Goal: Complete application form

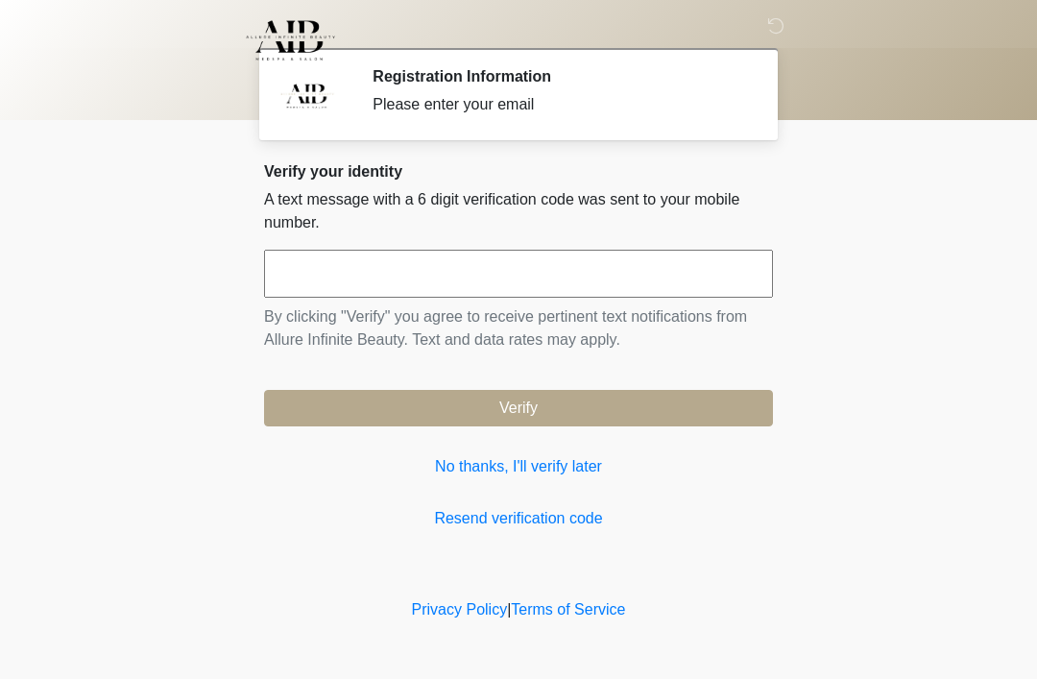
click at [415, 282] on input "text" at bounding box center [518, 274] width 509 height 48
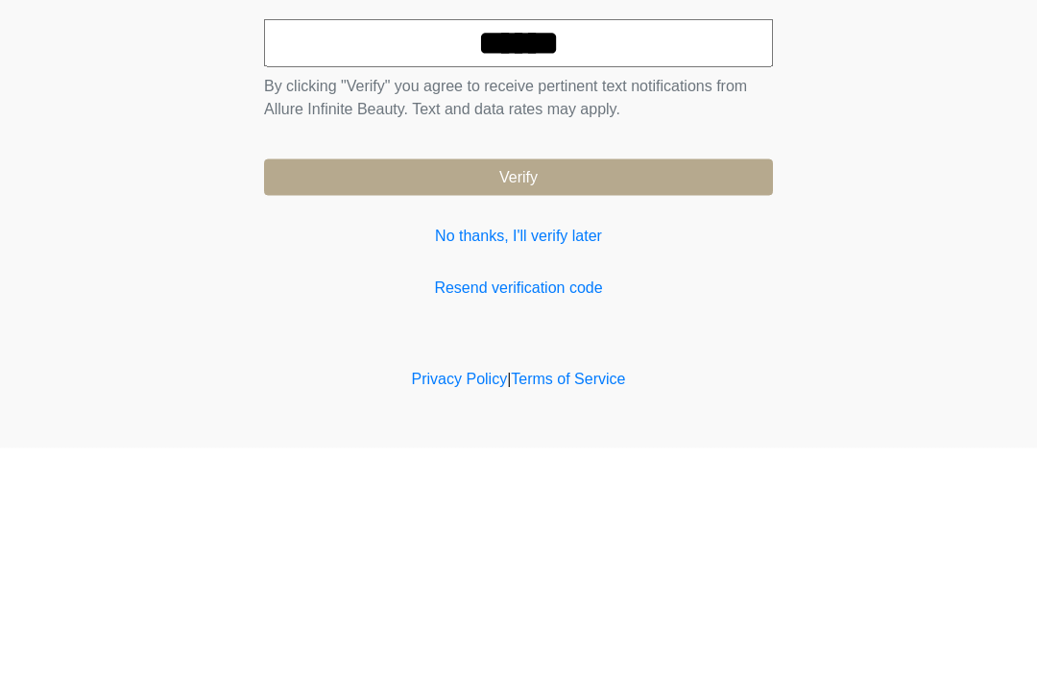
type input "******"
click at [696, 390] on button "Verify" at bounding box center [518, 408] width 509 height 36
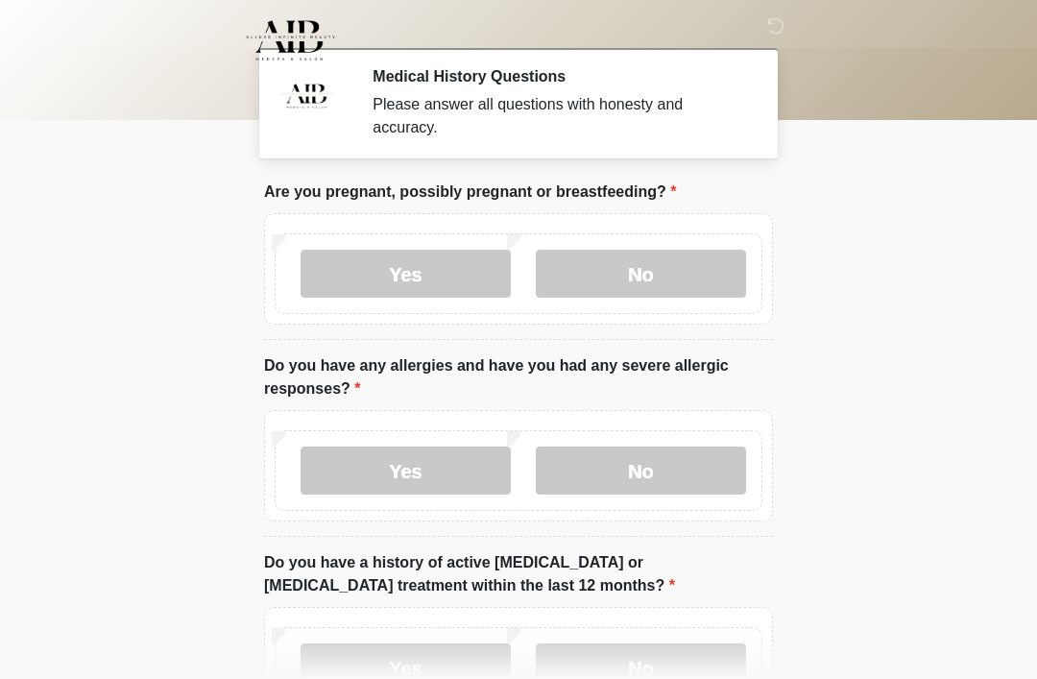
click at [671, 286] on label "No" at bounding box center [641, 274] width 210 height 48
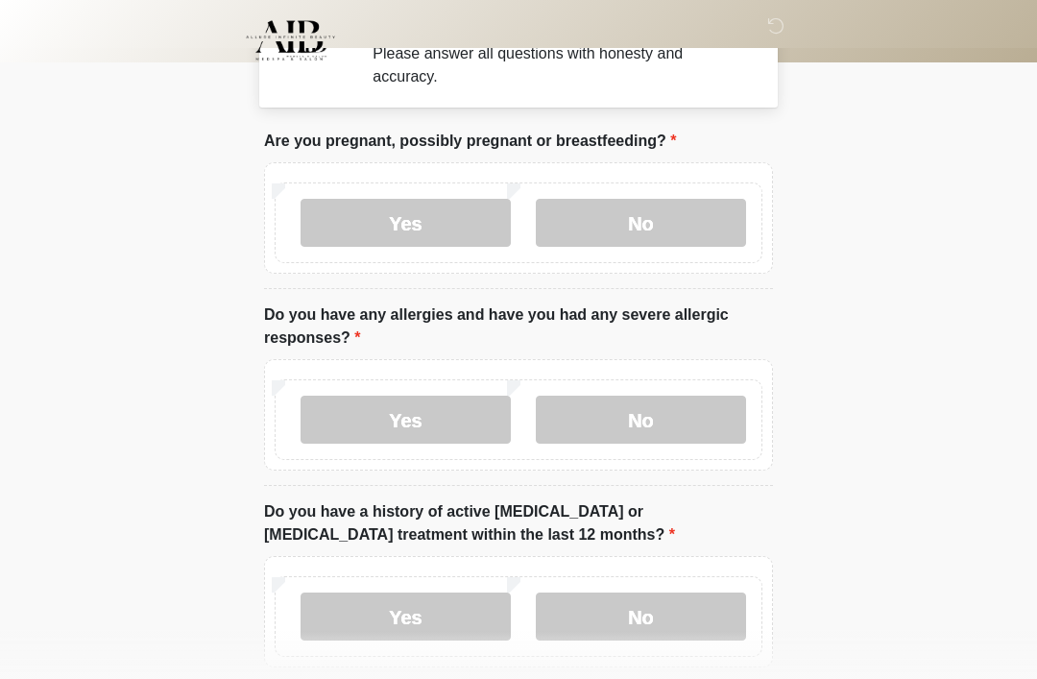
scroll to position [59, 0]
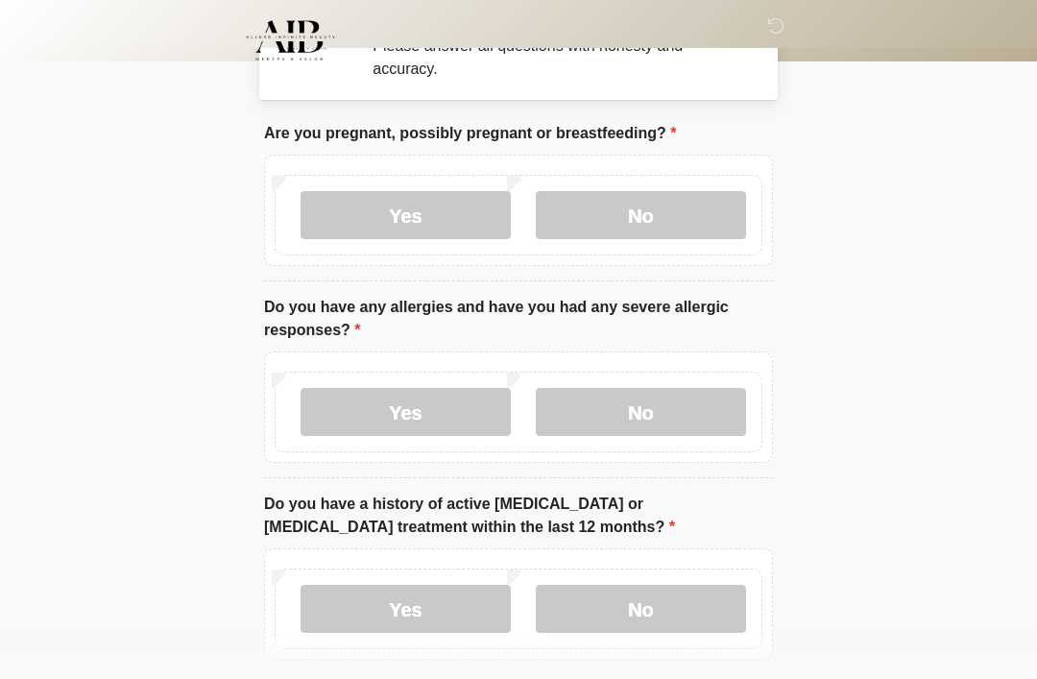
click at [697, 404] on label "No" at bounding box center [641, 412] width 210 height 48
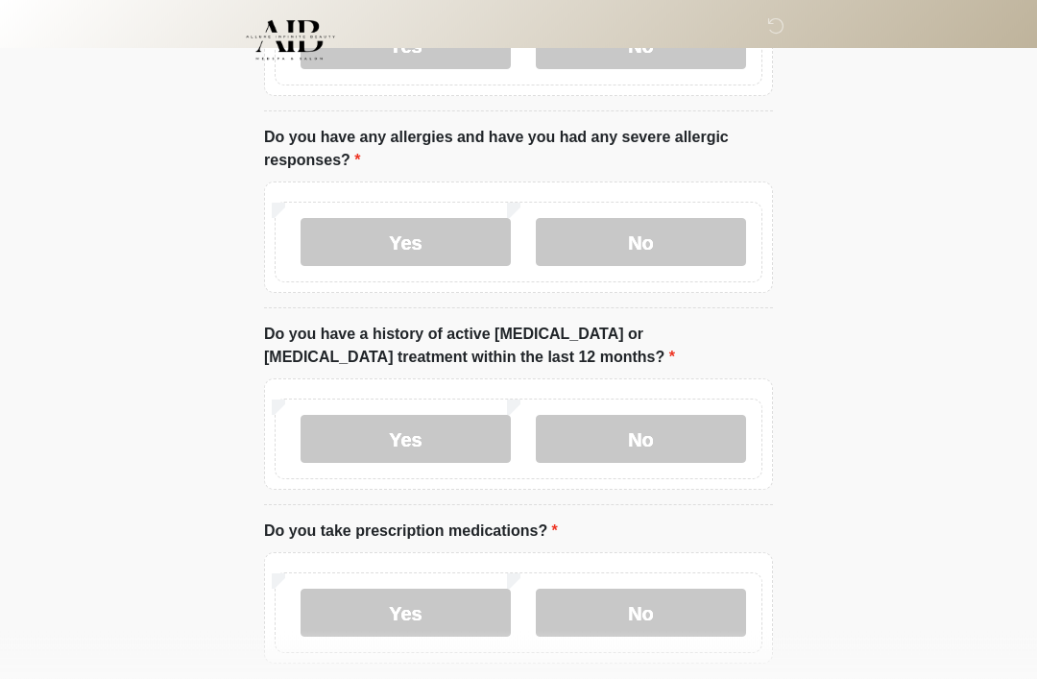
scroll to position [228, 0]
click at [693, 434] on label "No" at bounding box center [641, 439] width 210 height 48
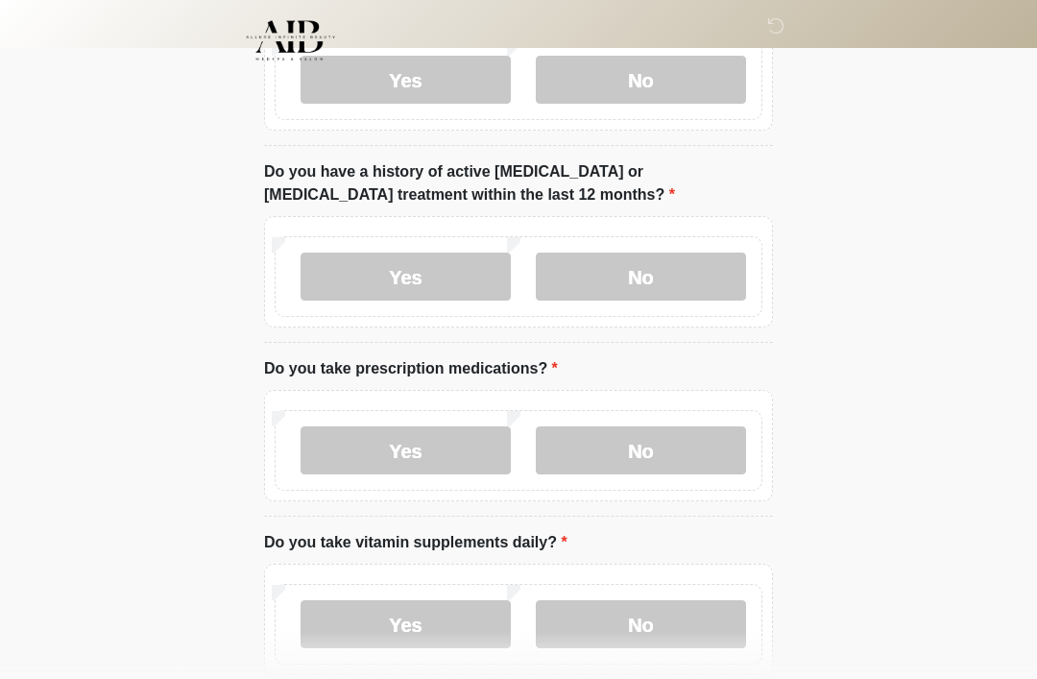
scroll to position [393, 0]
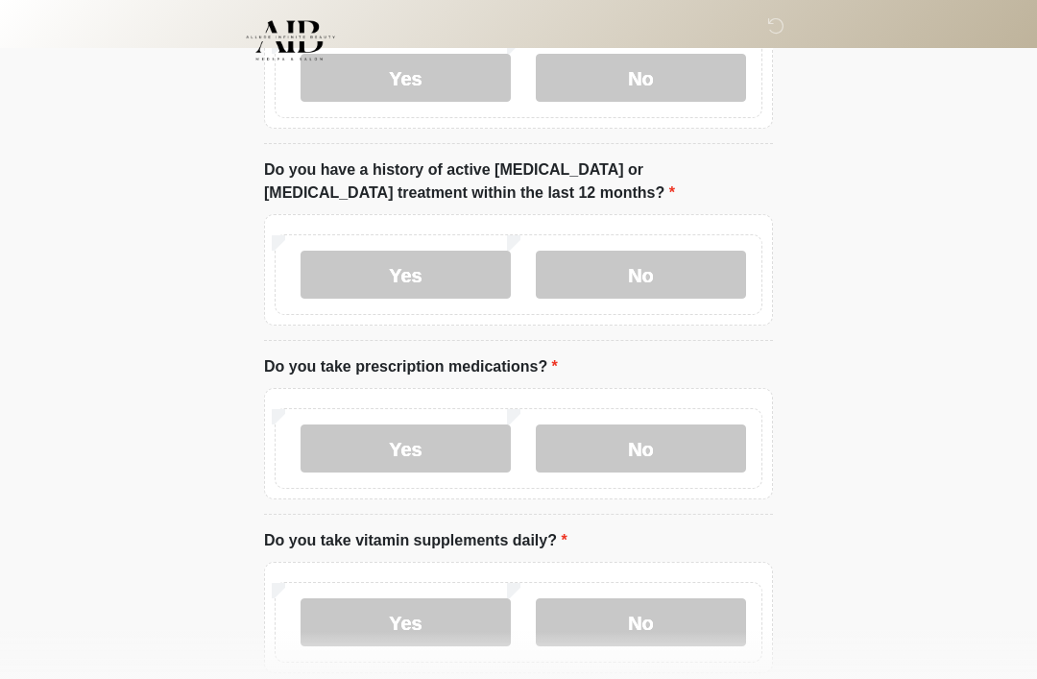
click at [357, 453] on label "Yes" at bounding box center [405, 448] width 210 height 48
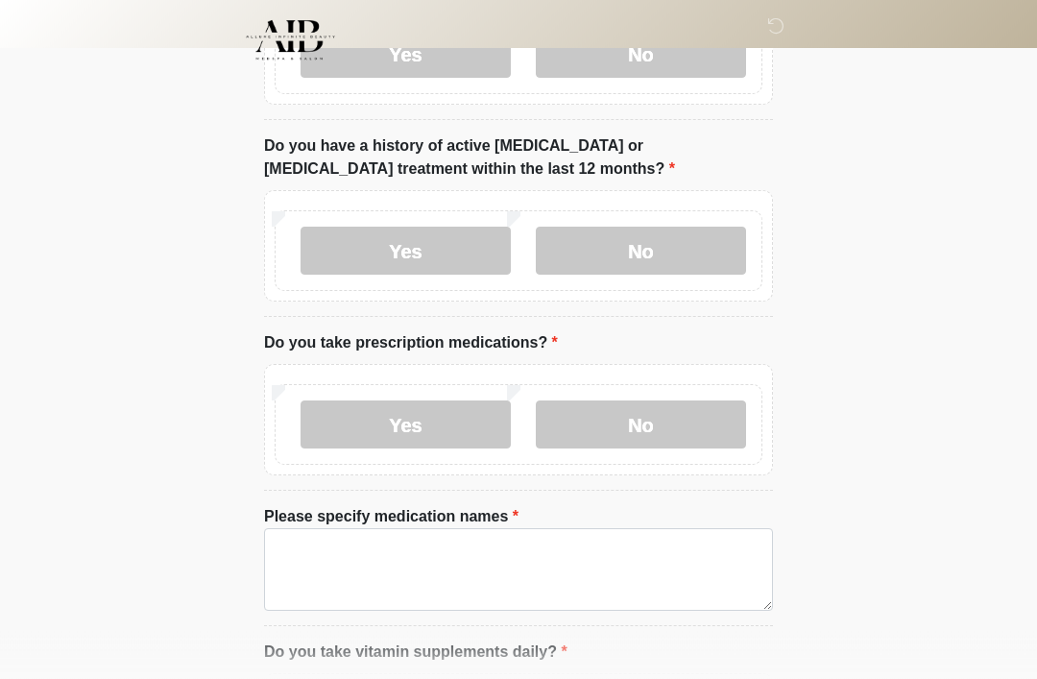
scroll to position [425, 0]
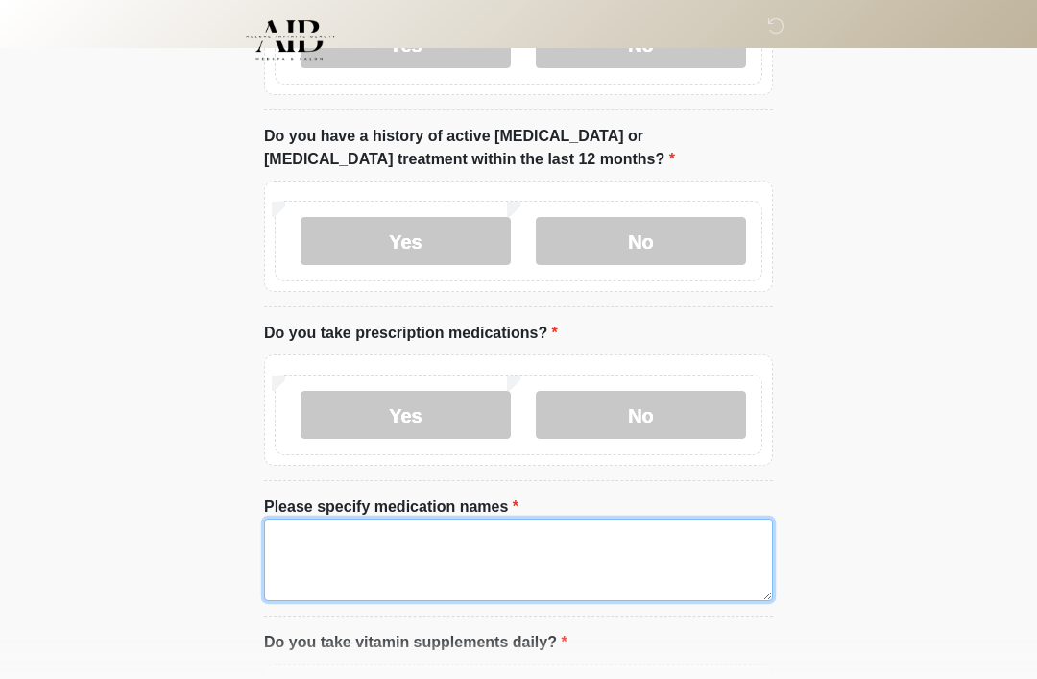
click at [486, 539] on textarea "Please specify medication names" at bounding box center [518, 560] width 509 height 83
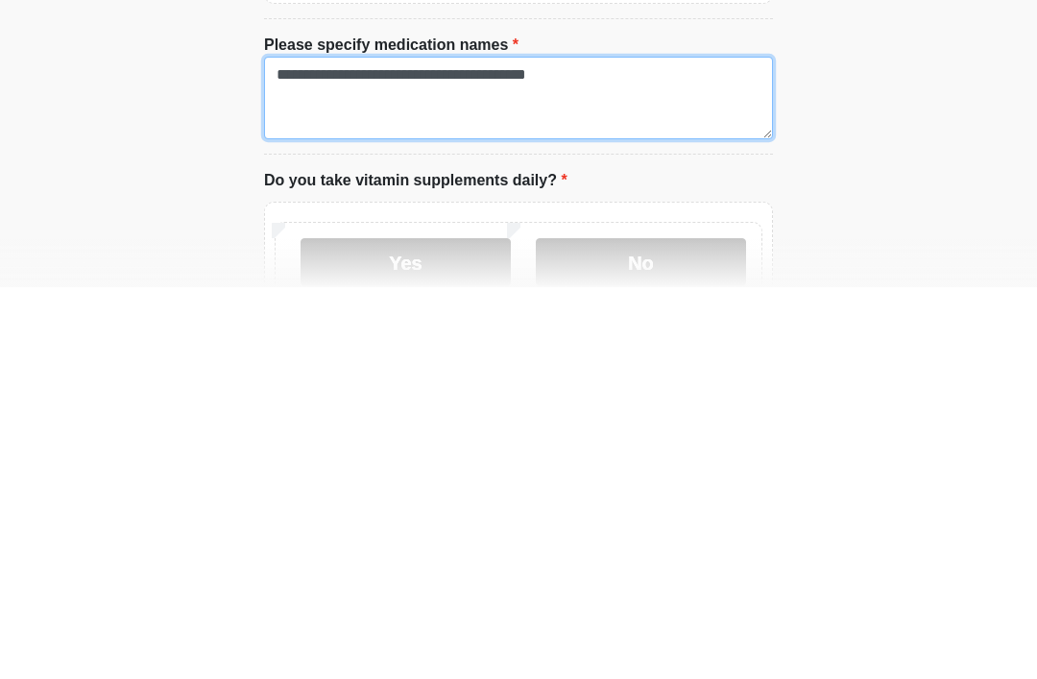
scroll to position [499, 0]
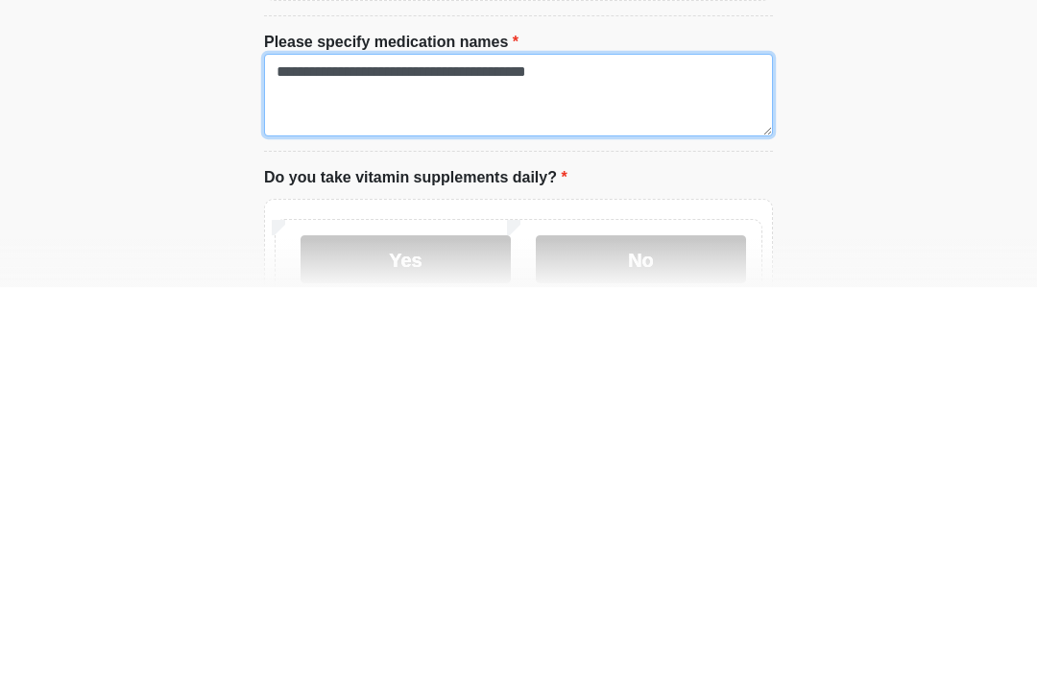
type textarea "**********"
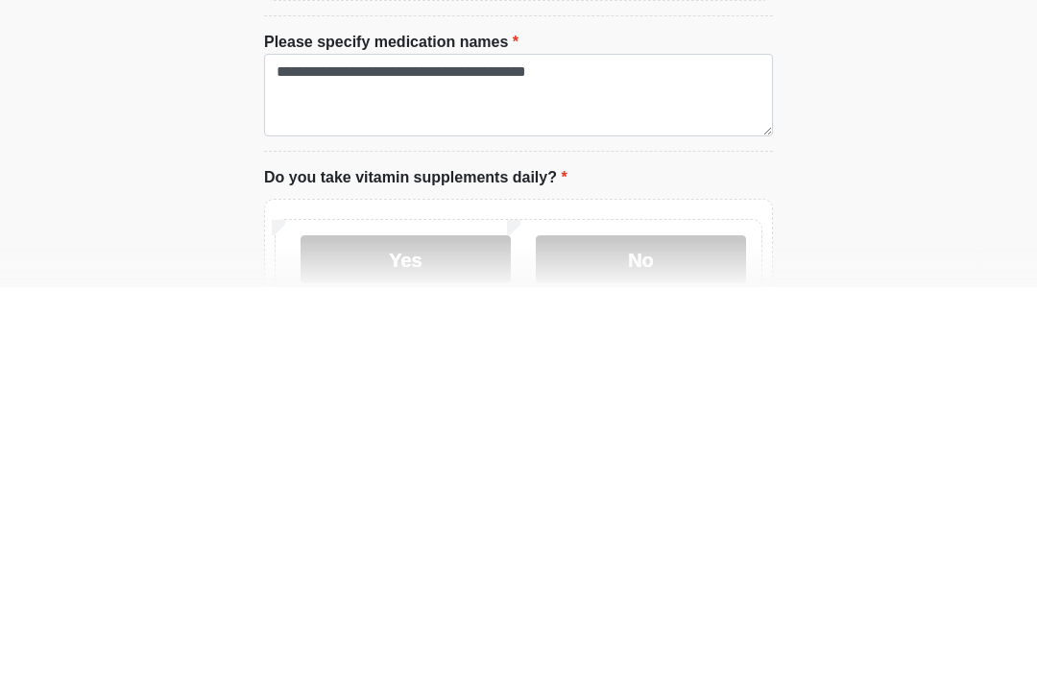
click at [368, 627] on label "Yes" at bounding box center [405, 651] width 210 height 48
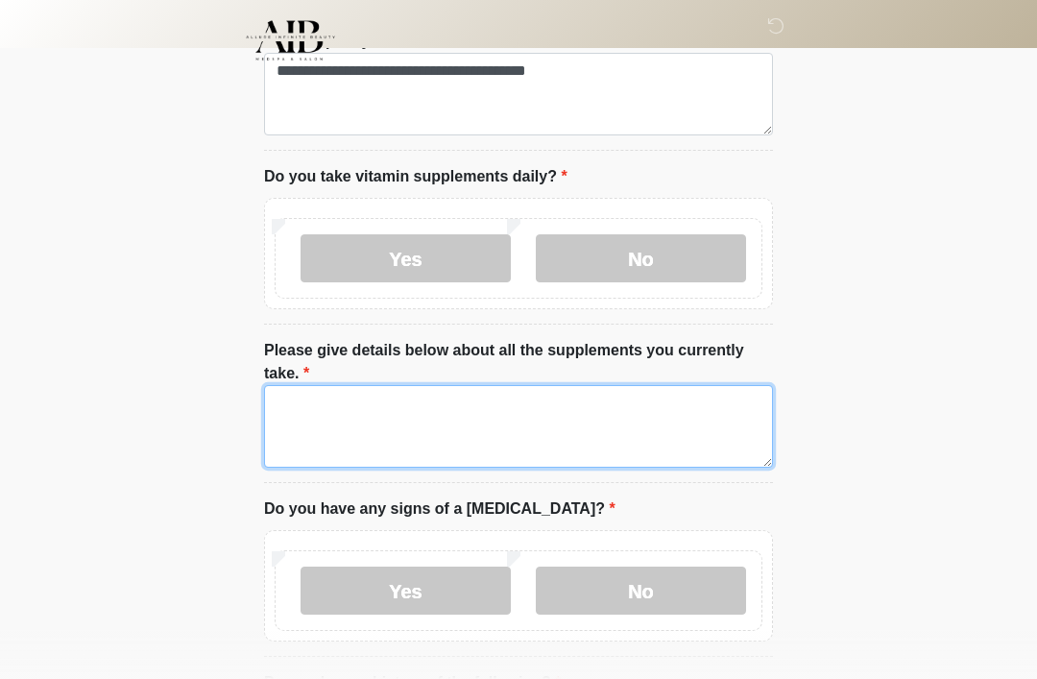
click at [339, 406] on textarea "Please give details below about all the supplements you currently take." at bounding box center [518, 426] width 509 height 83
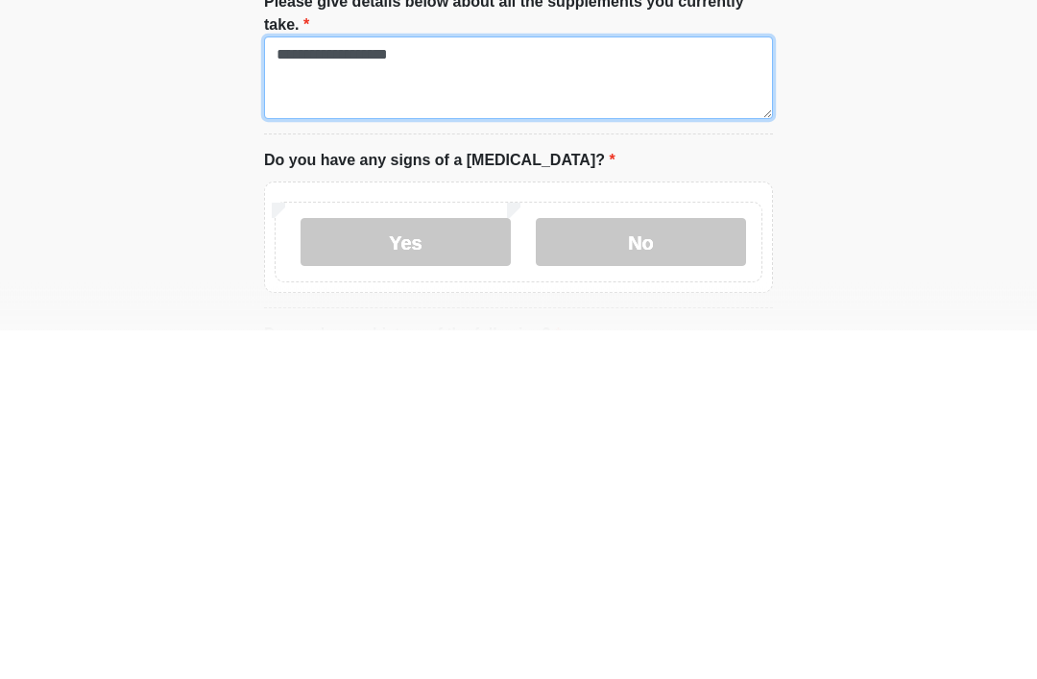
type textarea "**********"
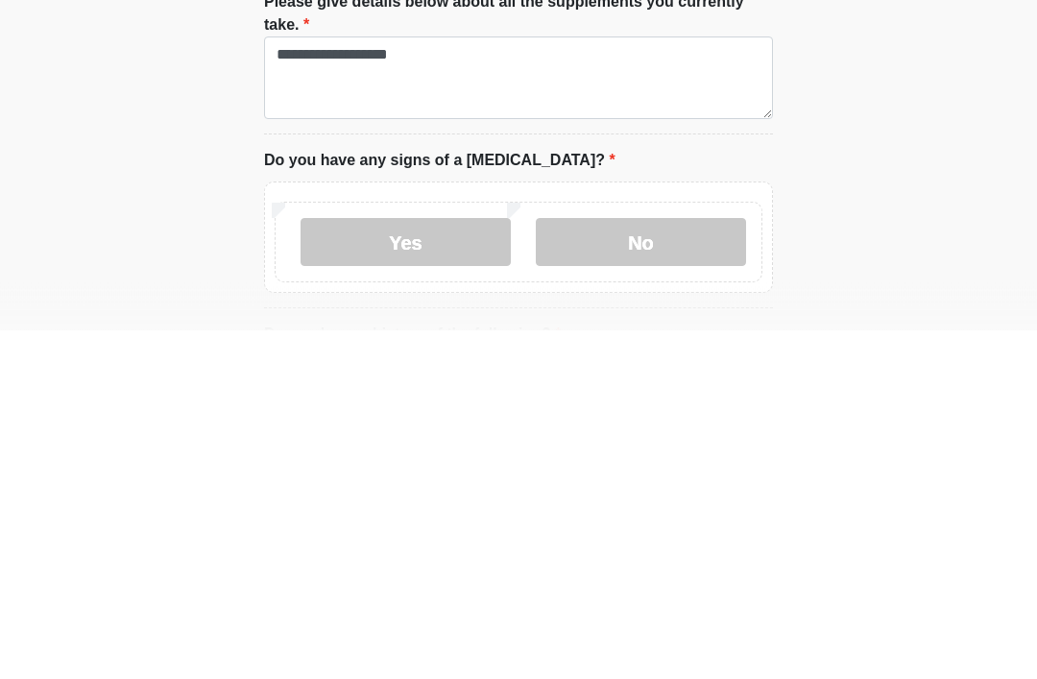
click at [646, 567] on label "No" at bounding box center [641, 591] width 210 height 48
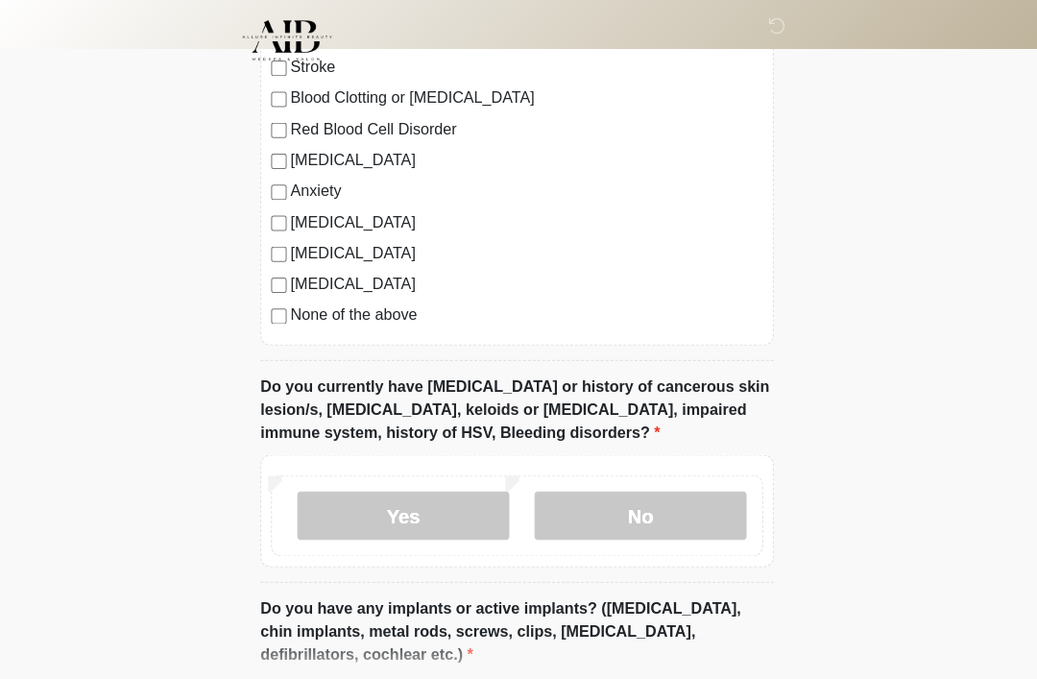
scroll to position [1670, 0]
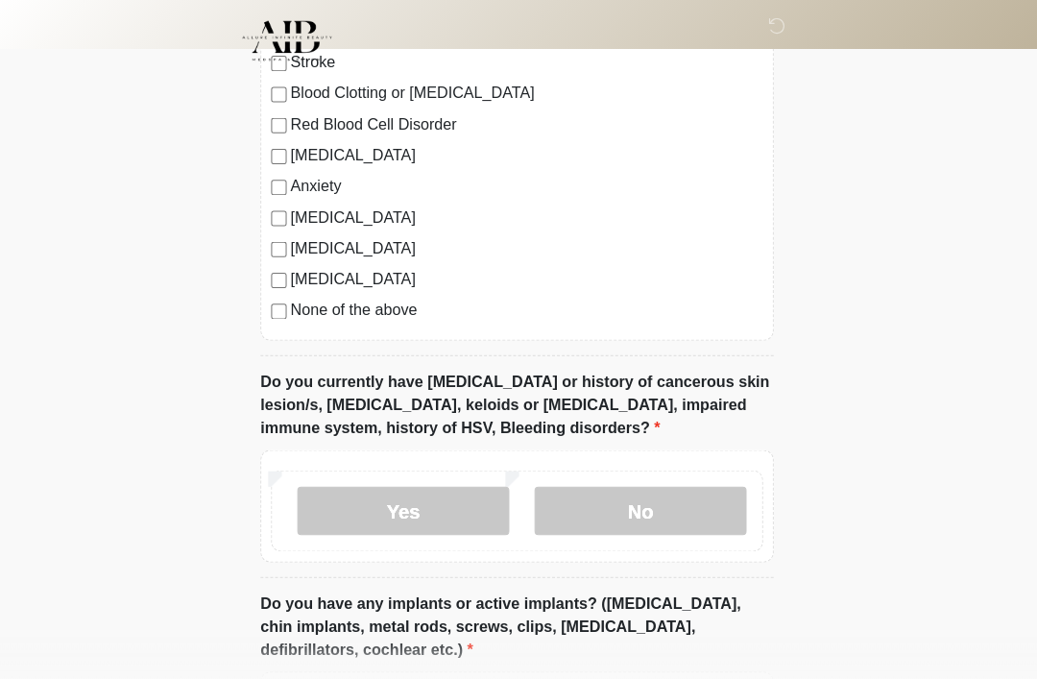
click at [712, 489] on label "No" at bounding box center [641, 507] width 210 height 48
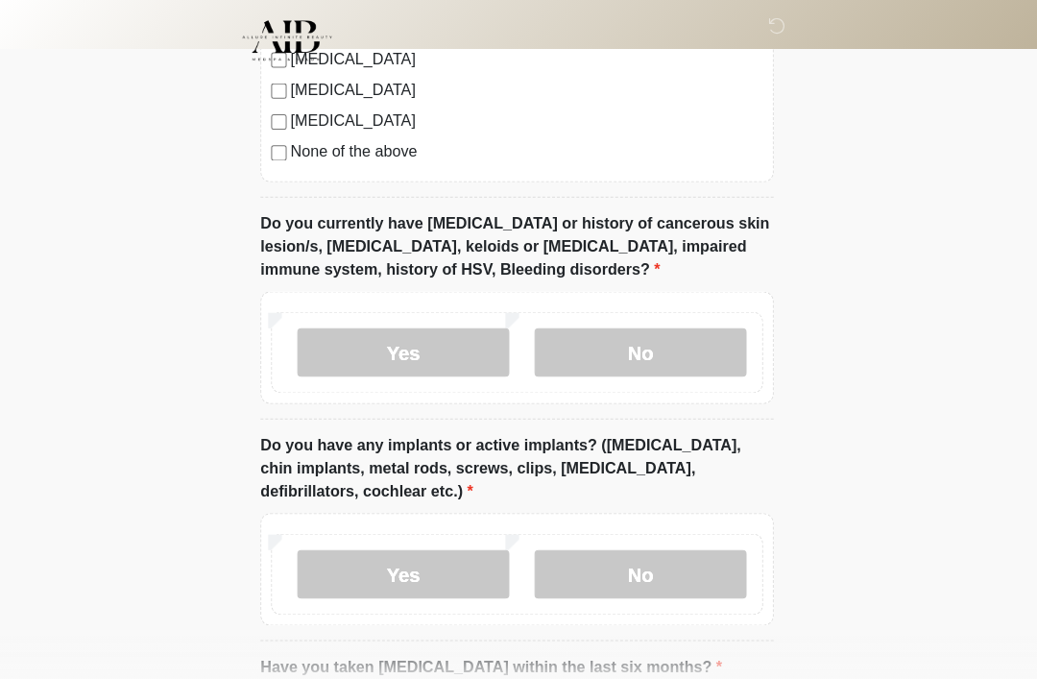
scroll to position [1834, 0]
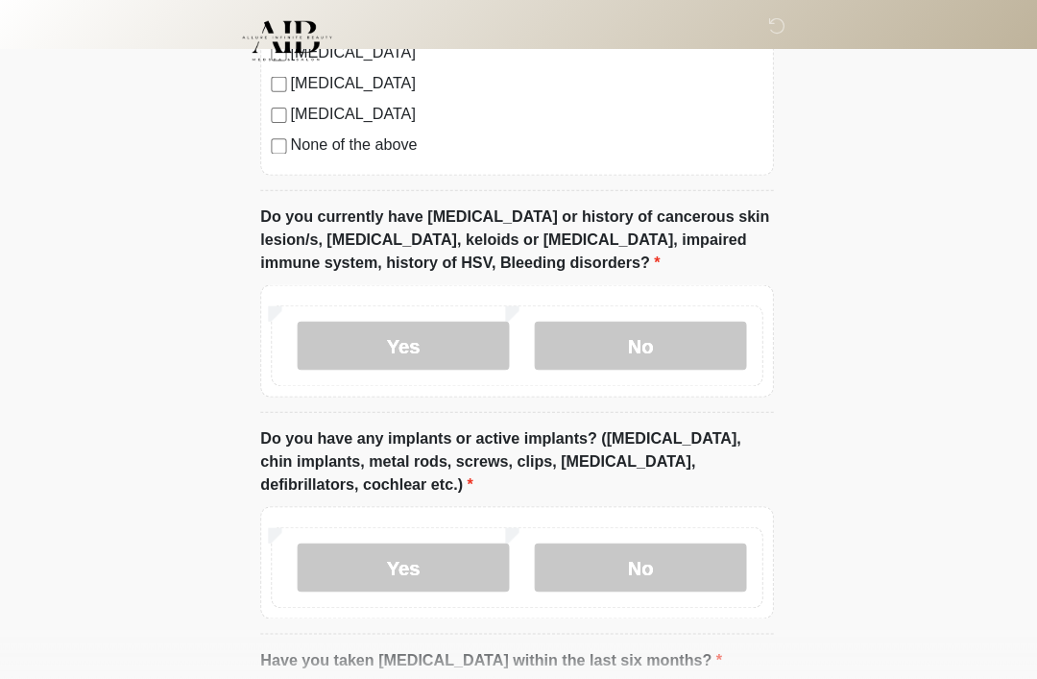
click at [360, 550] on label "Yes" at bounding box center [405, 563] width 210 height 48
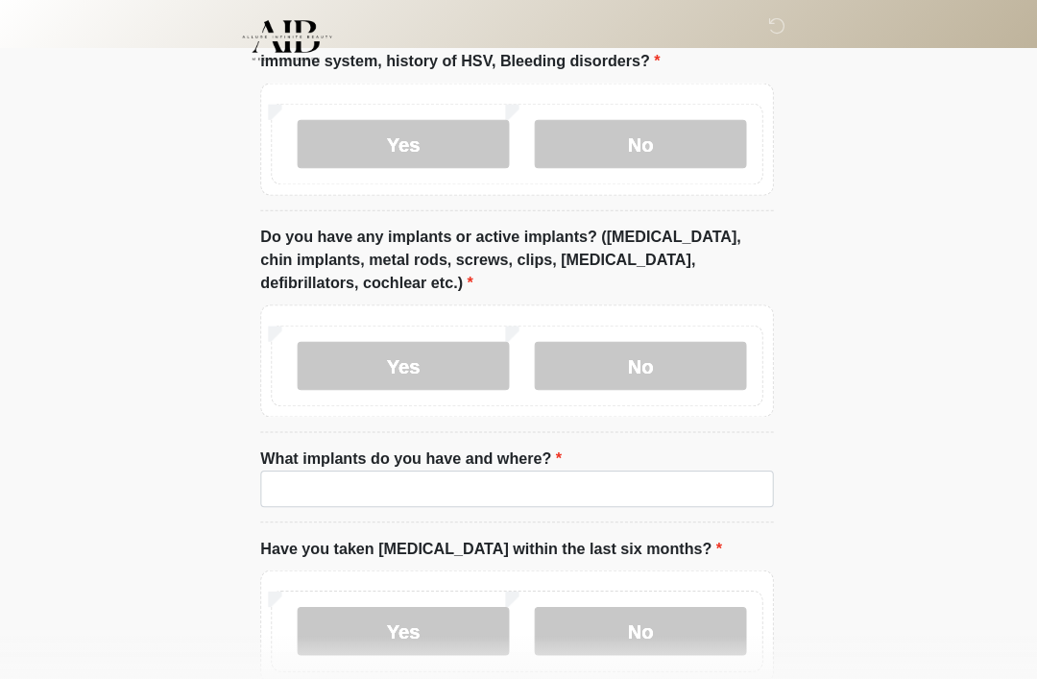
scroll to position [2038, 0]
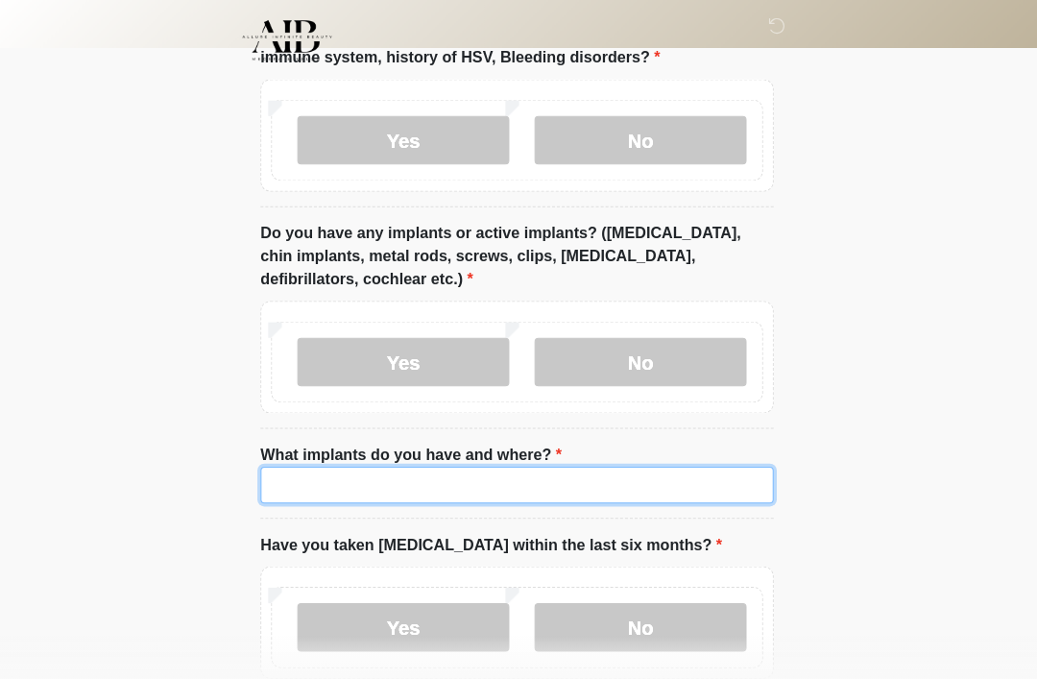
click at [325, 473] on input "What implants do you have and where?" at bounding box center [518, 481] width 509 height 36
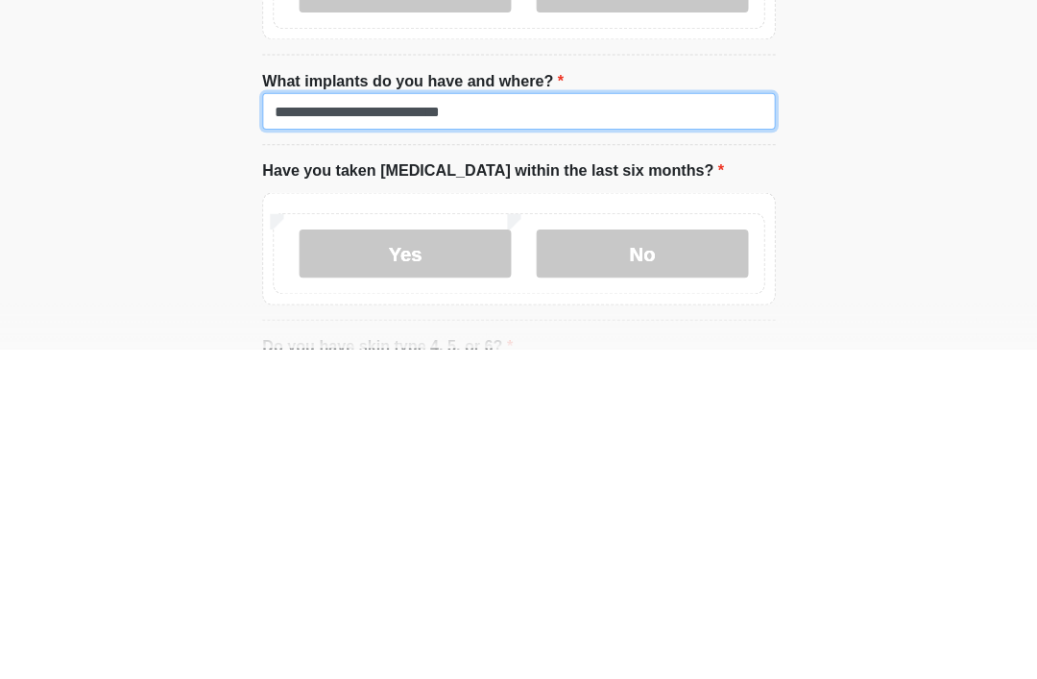
scroll to position [2079, 0]
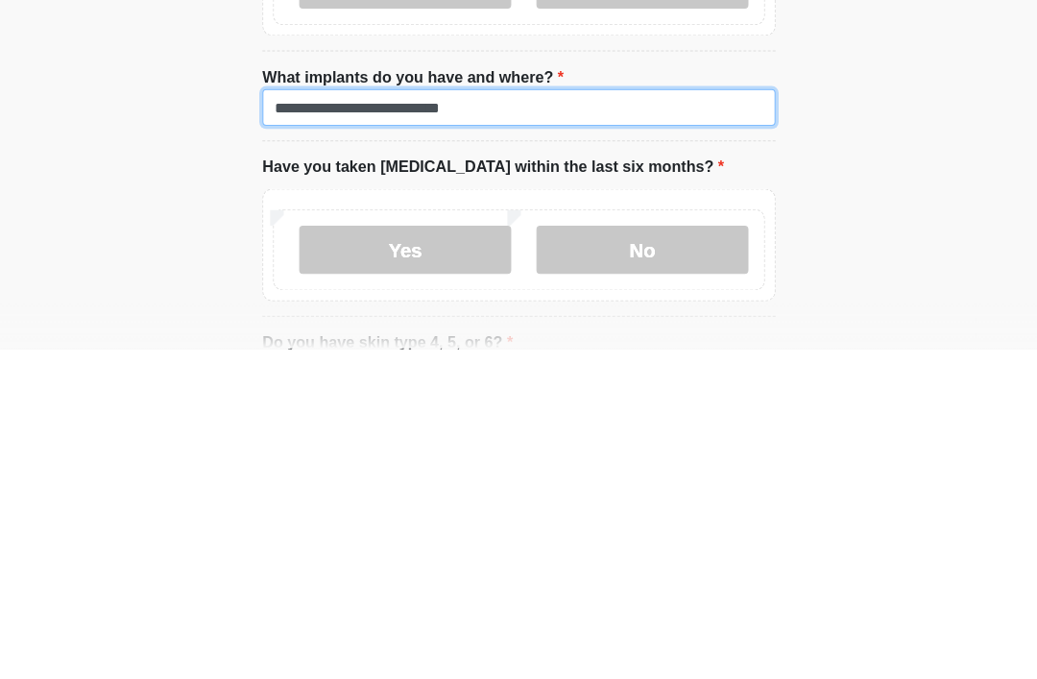
type input "**********"
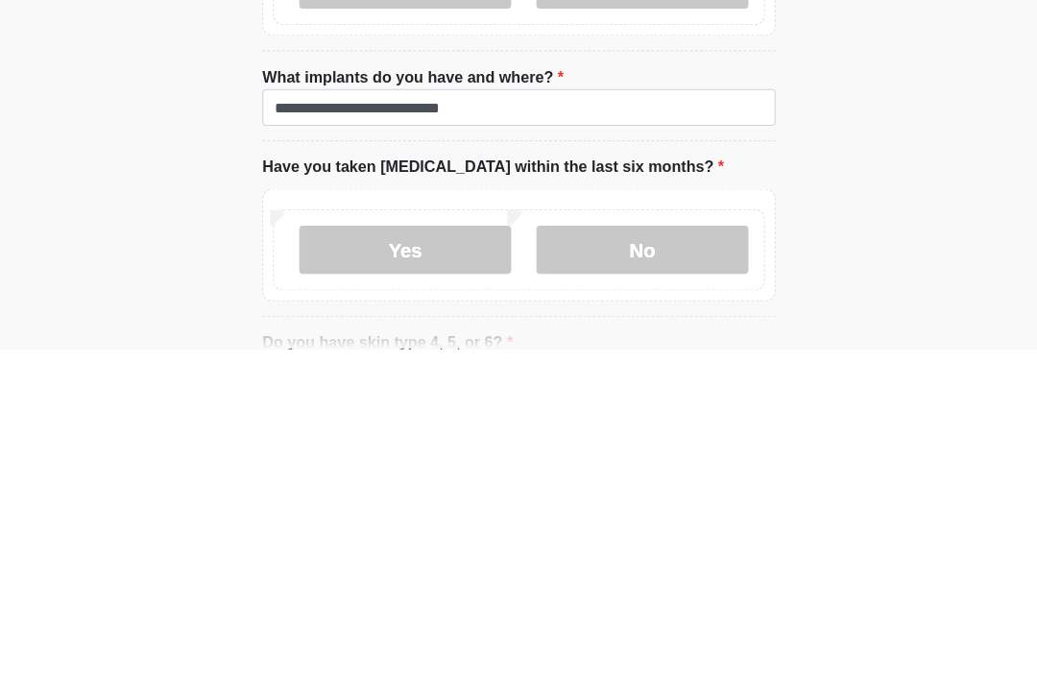
click at [691, 557] on label "No" at bounding box center [641, 581] width 210 height 48
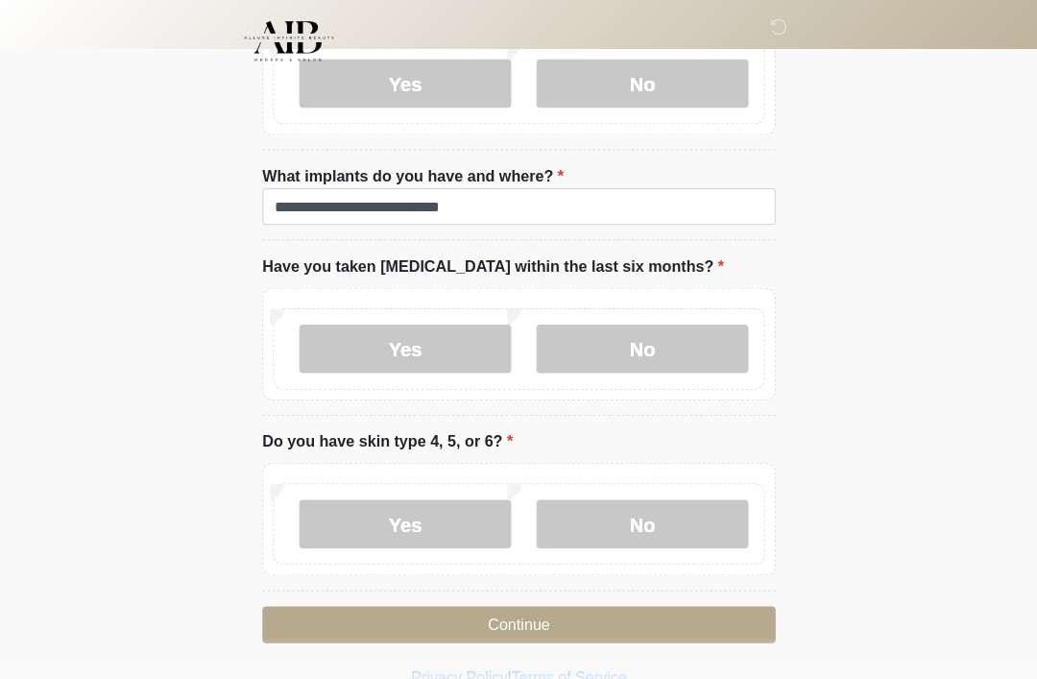
scroll to position [2314, 0]
click at [686, 507] on label "No" at bounding box center [641, 519] width 210 height 48
click at [672, 610] on button "Continue" at bounding box center [518, 619] width 509 height 36
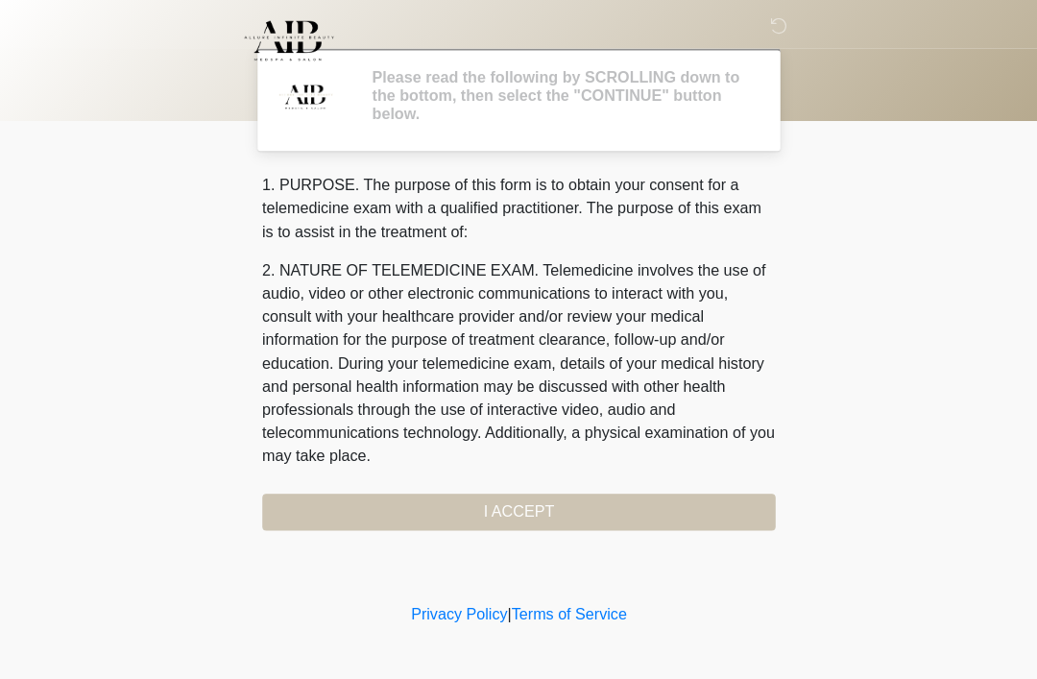
scroll to position [0, 0]
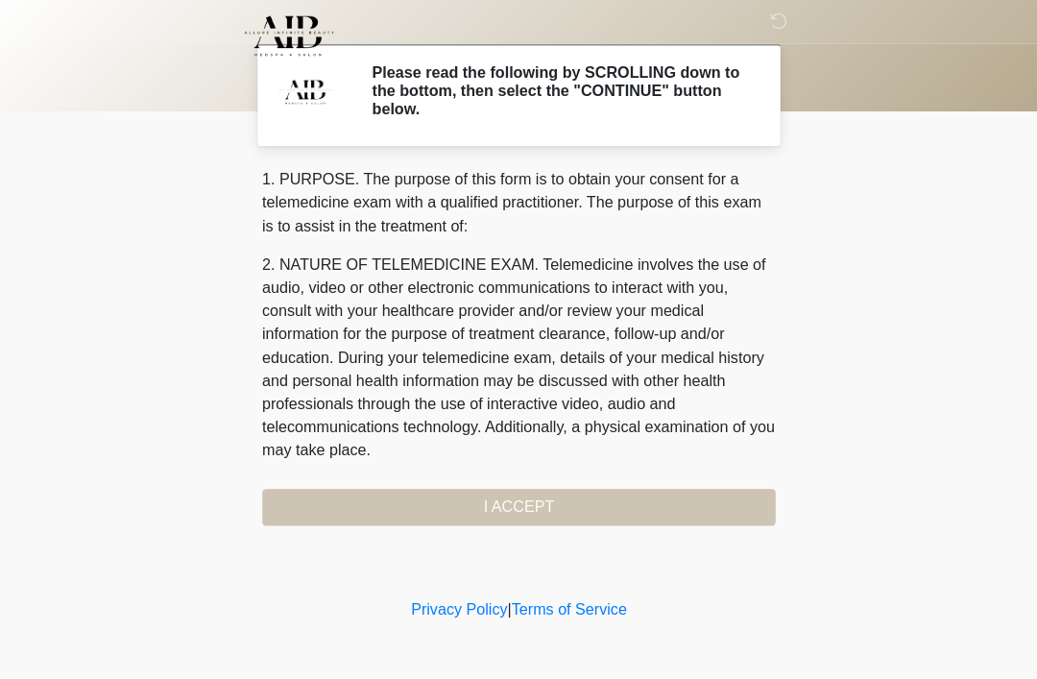
click at [692, 504] on div "1. PURPOSE. The purpose of this form is to obtain your consent for a telemedici…" at bounding box center [518, 349] width 509 height 354
click at [396, 492] on div "1. PURPOSE. The purpose of this form is to obtain your consent for a telemedici…" at bounding box center [518, 349] width 509 height 354
click at [545, 505] on div "1. PURPOSE. The purpose of this form is to obtain your consent for a telemedici…" at bounding box center [518, 349] width 509 height 354
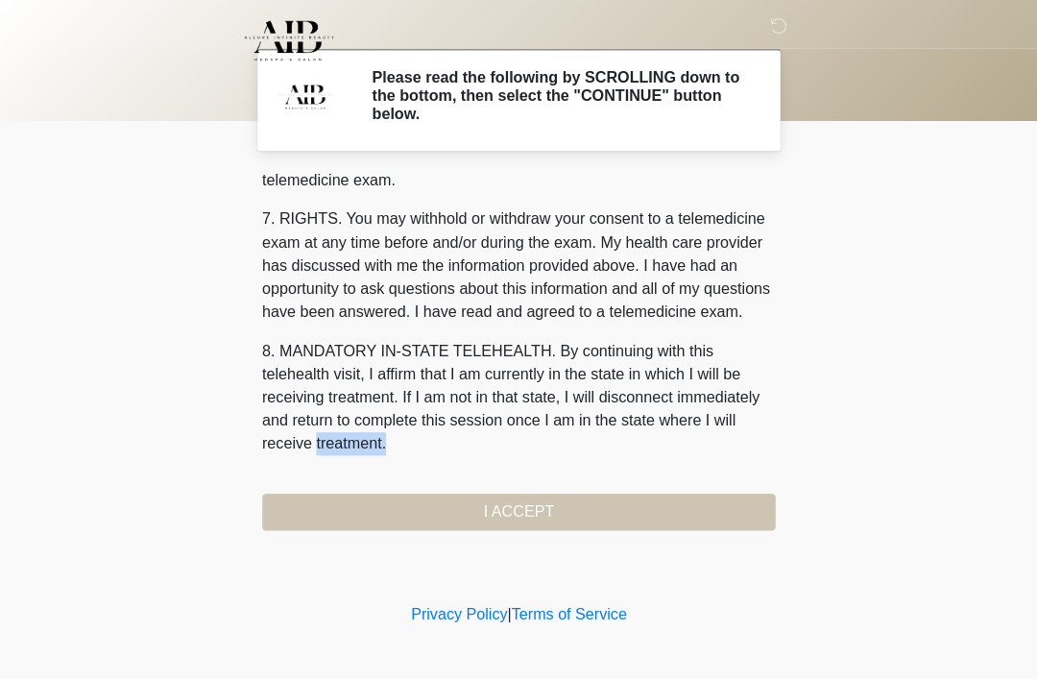
scroll to position [819, 0]
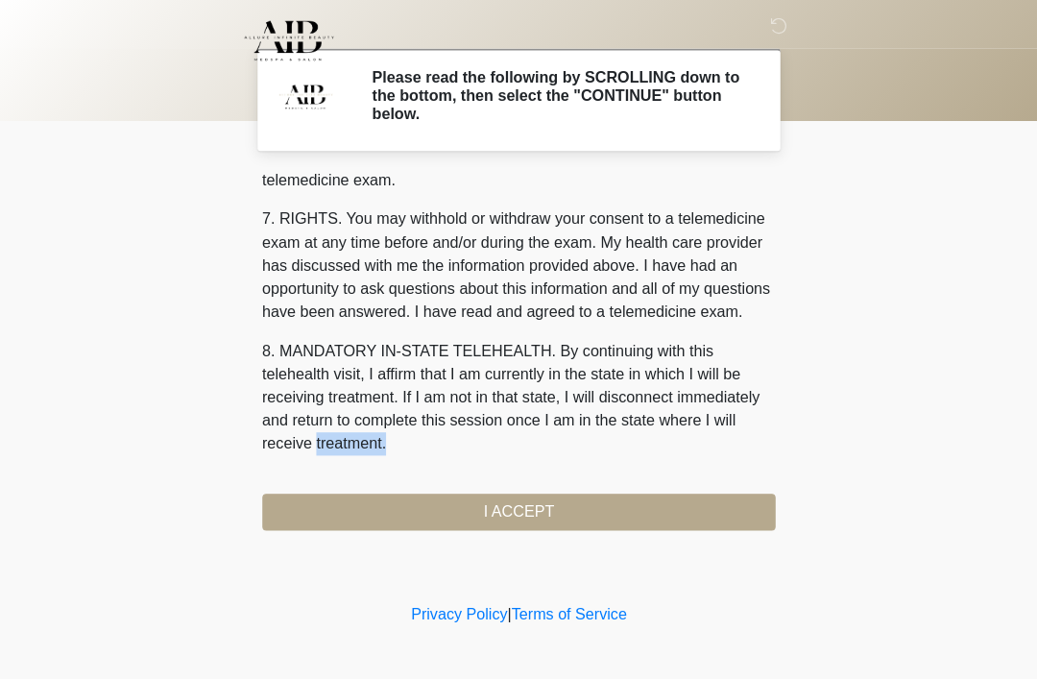
click at [580, 506] on button "I ACCEPT" at bounding box center [518, 508] width 509 height 36
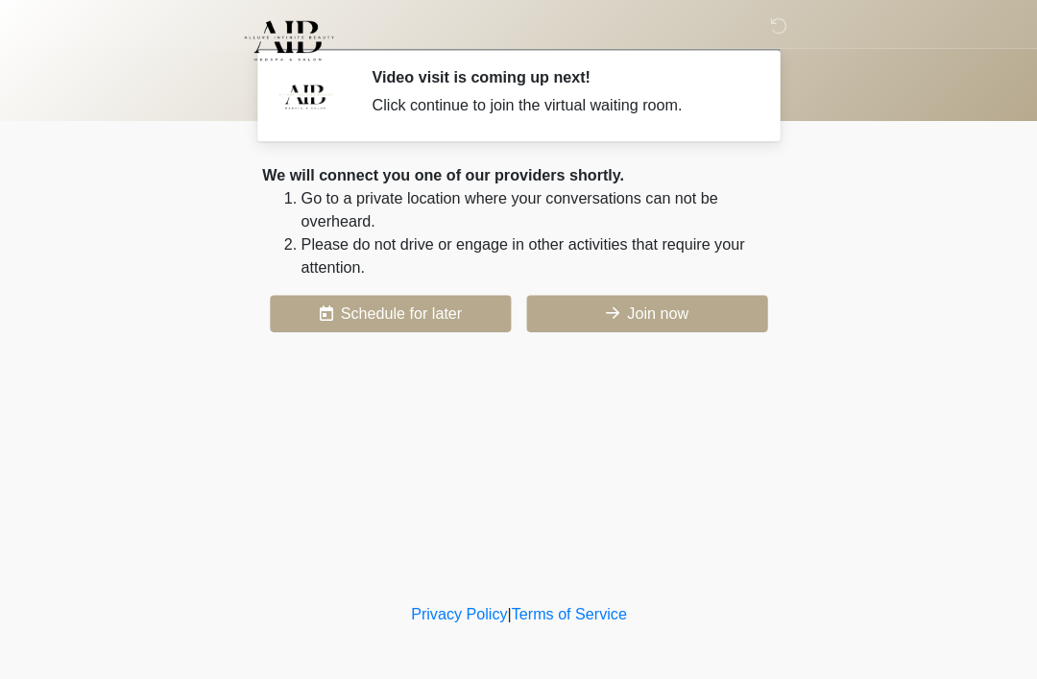
click at [695, 311] on button "Join now" at bounding box center [645, 311] width 239 height 36
